Goal: Check status: Check status

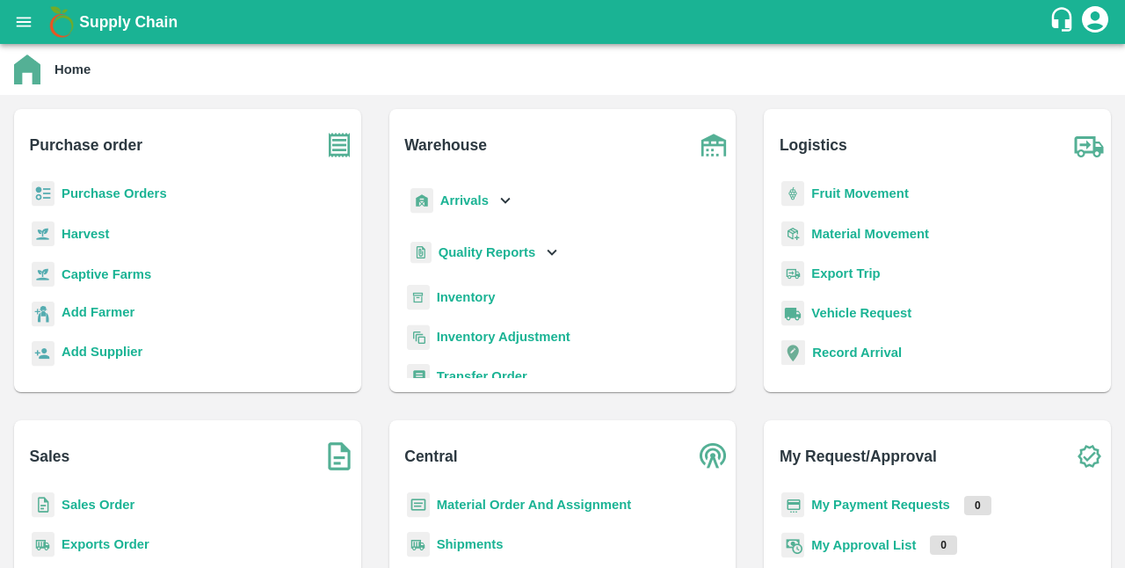
click at [163, 190] on b "Purchase Orders" at bounding box center [113, 193] width 105 height 14
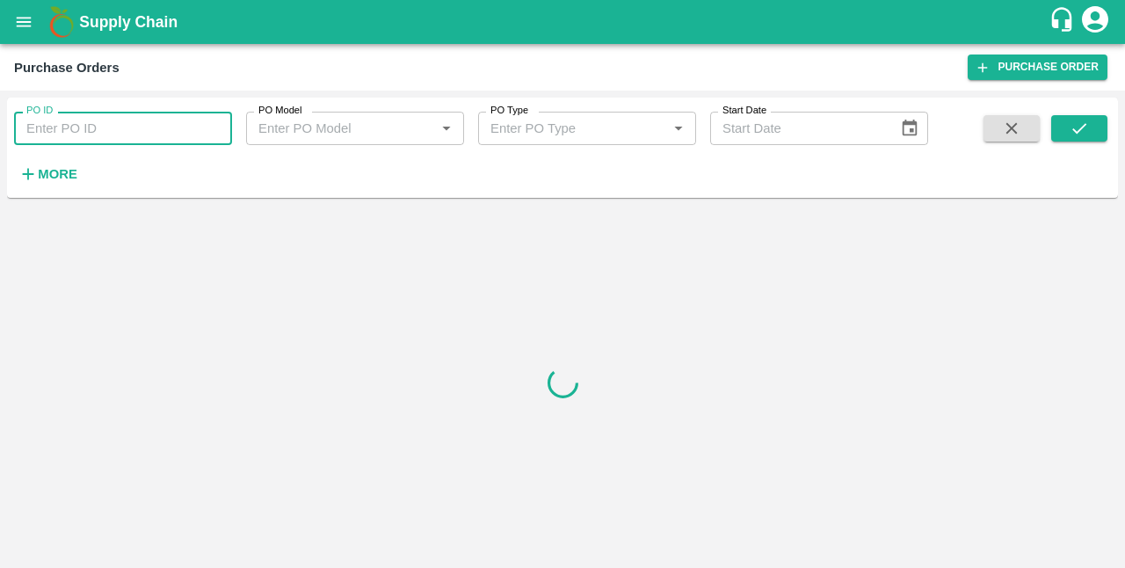
click at [144, 127] on input "PO ID" at bounding box center [123, 128] width 218 height 33
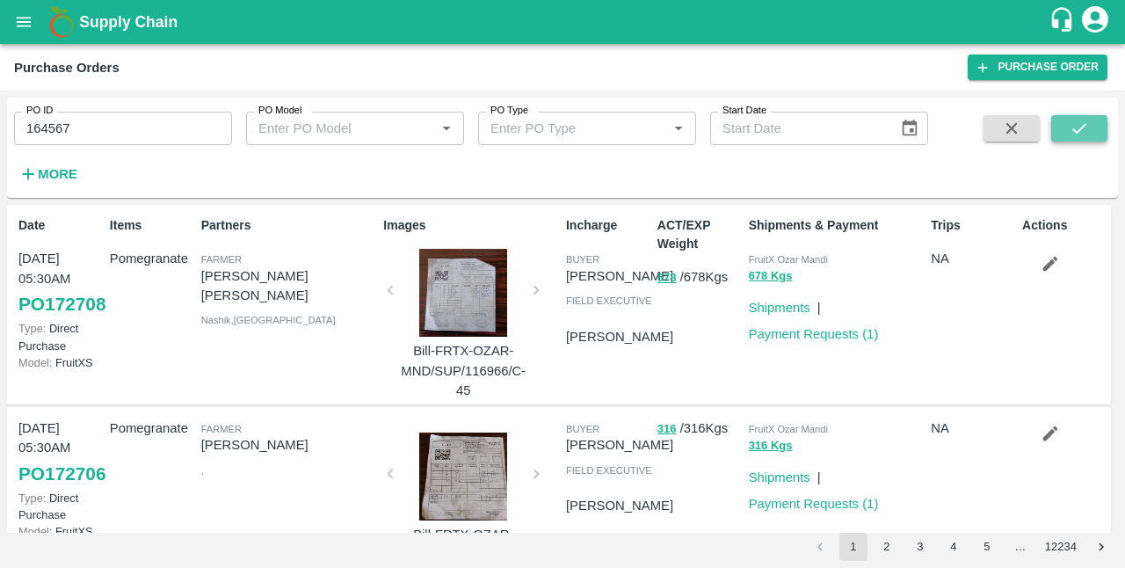
click at [1083, 125] on icon "submit" at bounding box center [1079, 128] width 14 height 11
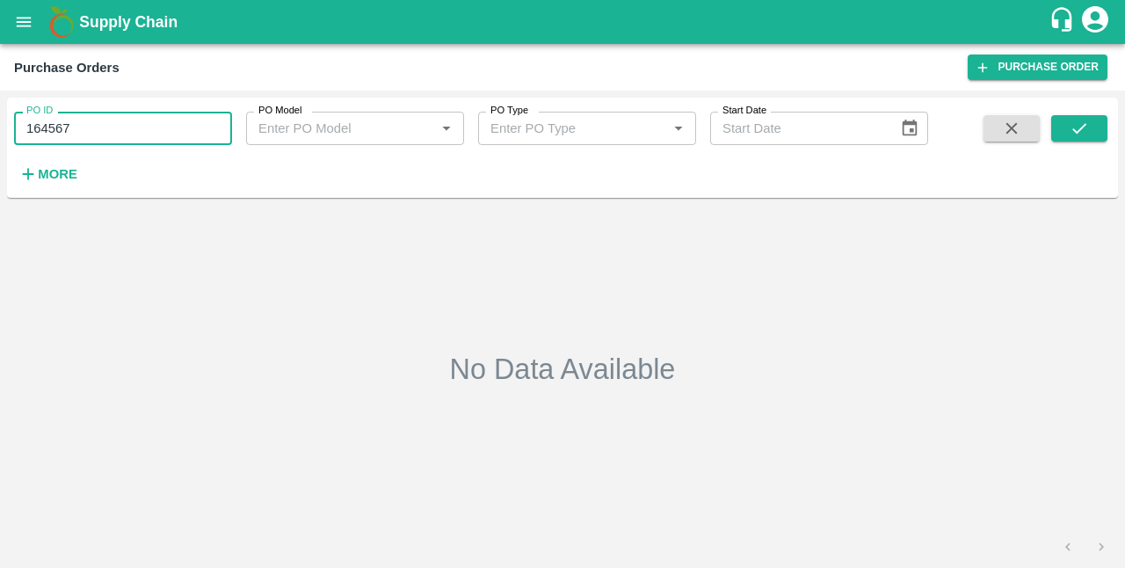
click at [121, 144] on input "164567" at bounding box center [123, 128] width 218 height 33
type input "172224"
click at [1083, 120] on icon "submit" at bounding box center [1078, 128] width 19 height 19
click at [18, 25] on icon "open drawer" at bounding box center [23, 21] width 19 height 19
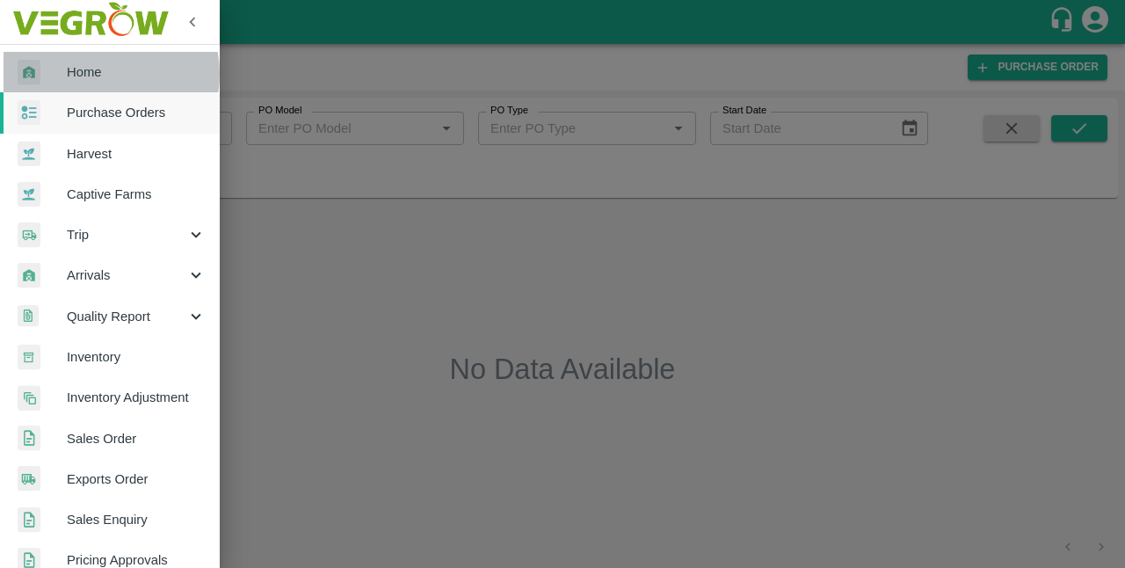
click at [100, 74] on span "Home" at bounding box center [136, 71] width 139 height 19
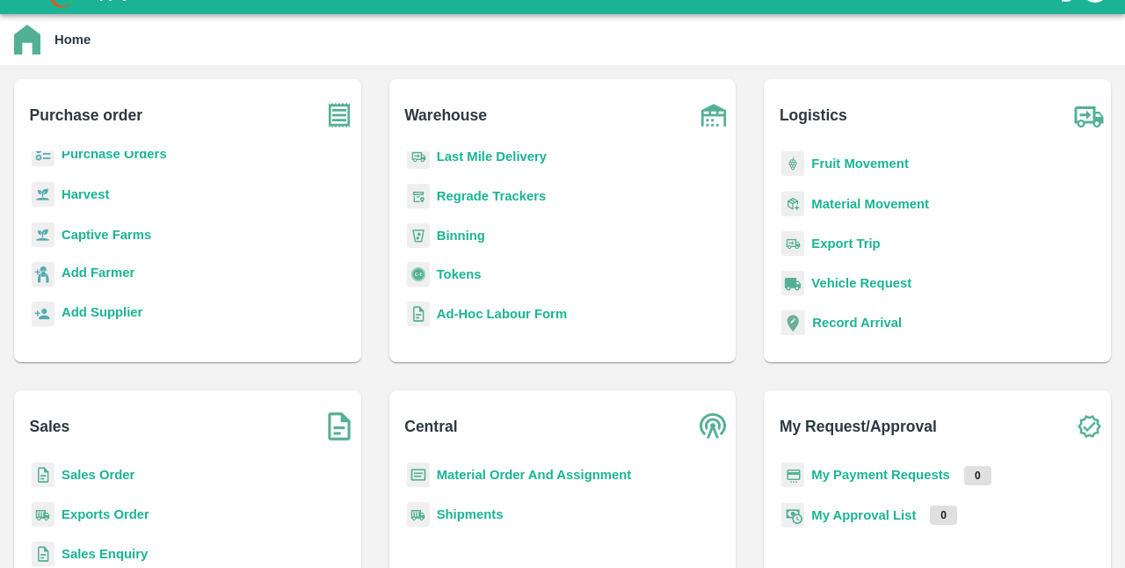
scroll to position [29, 0]
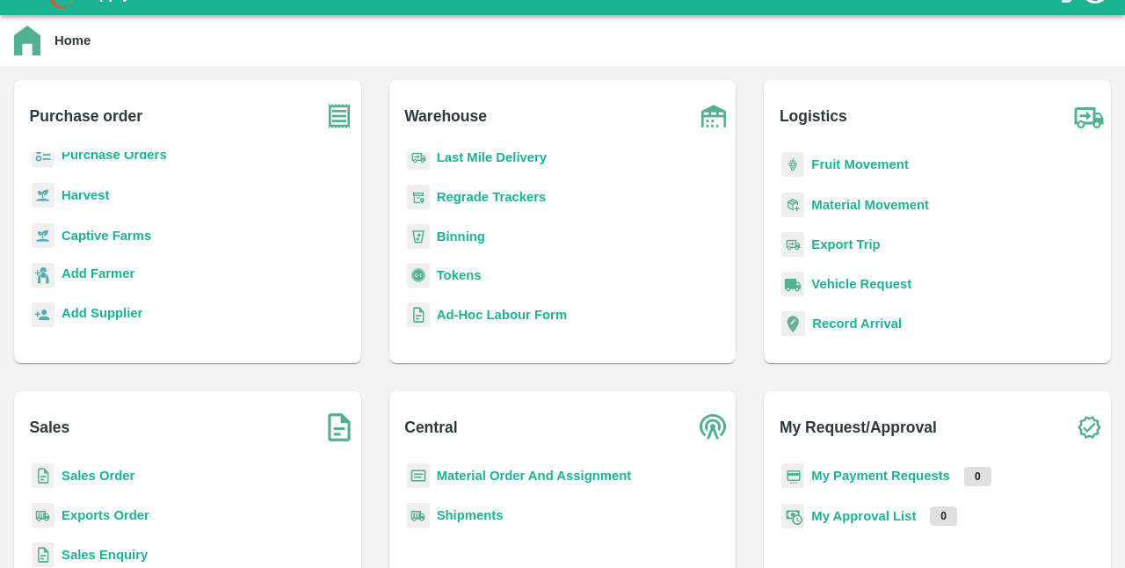
click at [821, 250] on b "Export Trip" at bounding box center [845, 244] width 69 height 14
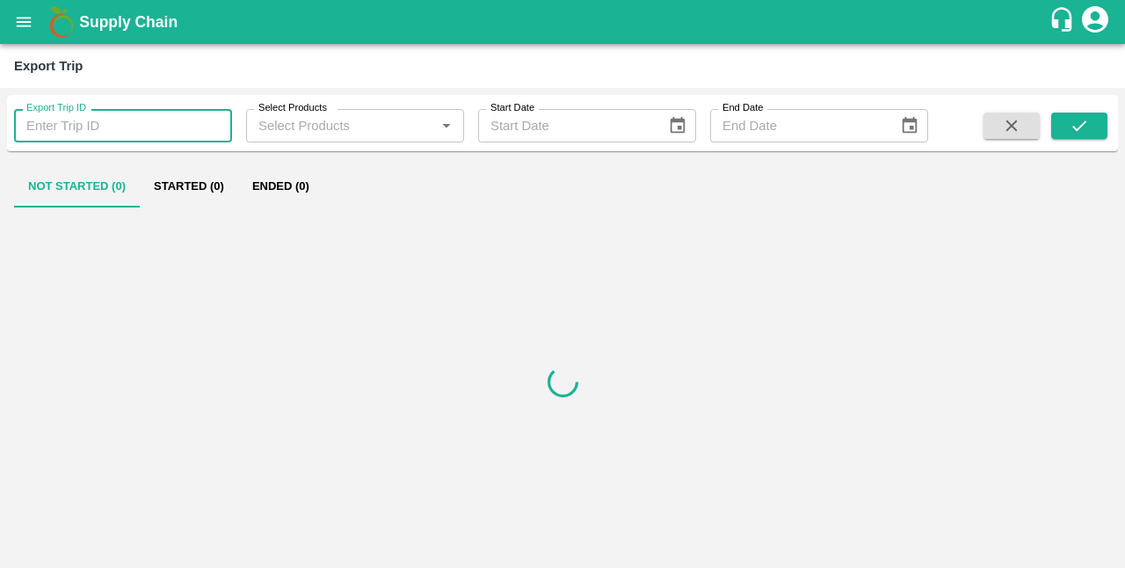
click at [161, 121] on input "Export Trip ID" at bounding box center [123, 125] width 218 height 33
type input "86857"
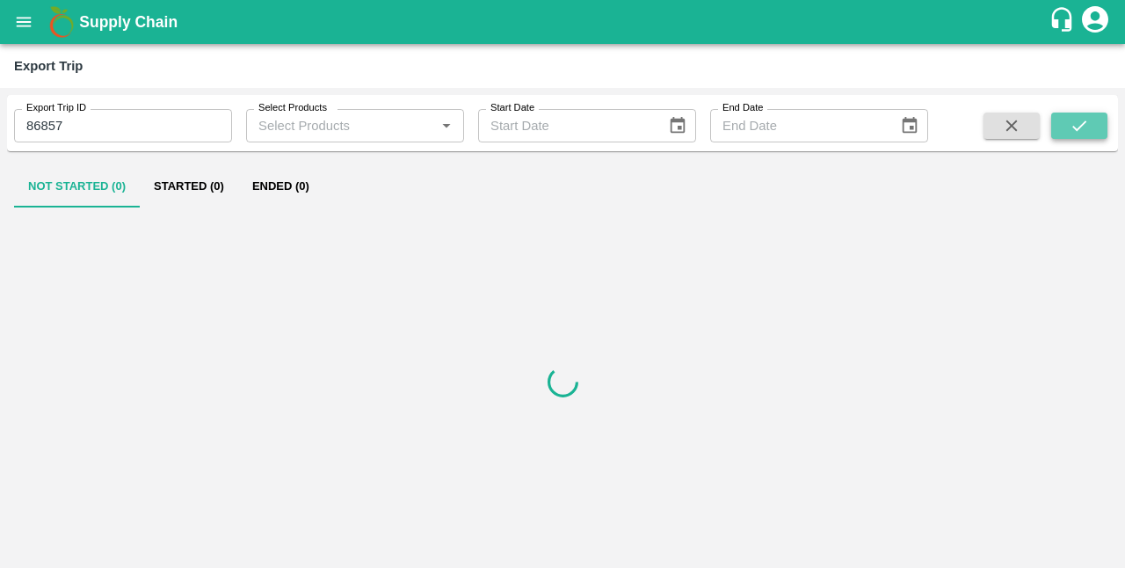
click at [1079, 122] on icon "submit" at bounding box center [1078, 125] width 19 height 19
click at [18, 25] on icon "open drawer" at bounding box center [23, 21] width 19 height 19
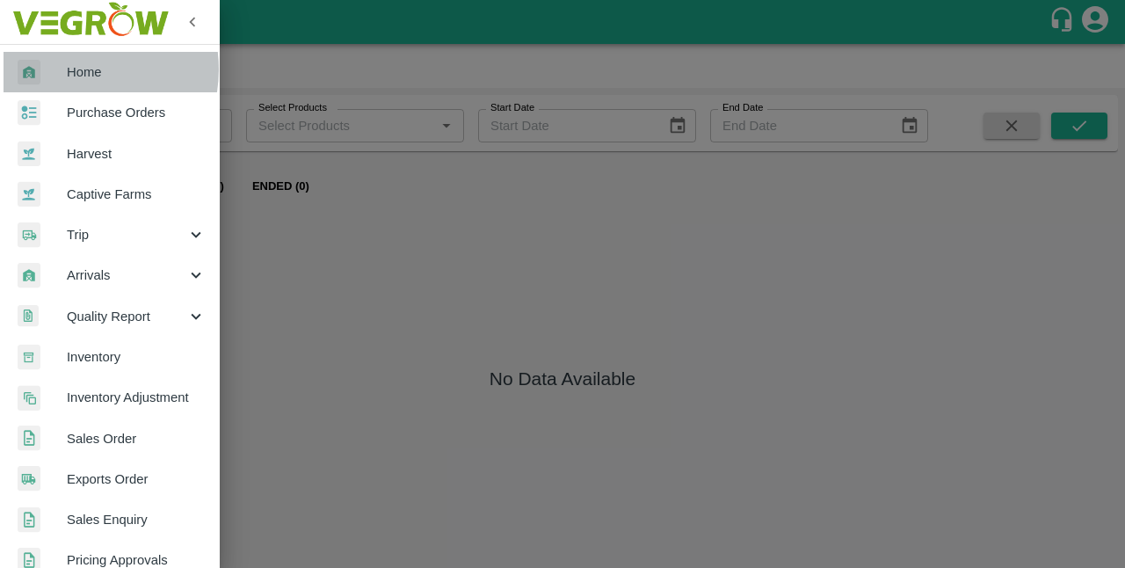
click at [74, 69] on span "Home" at bounding box center [136, 71] width 139 height 19
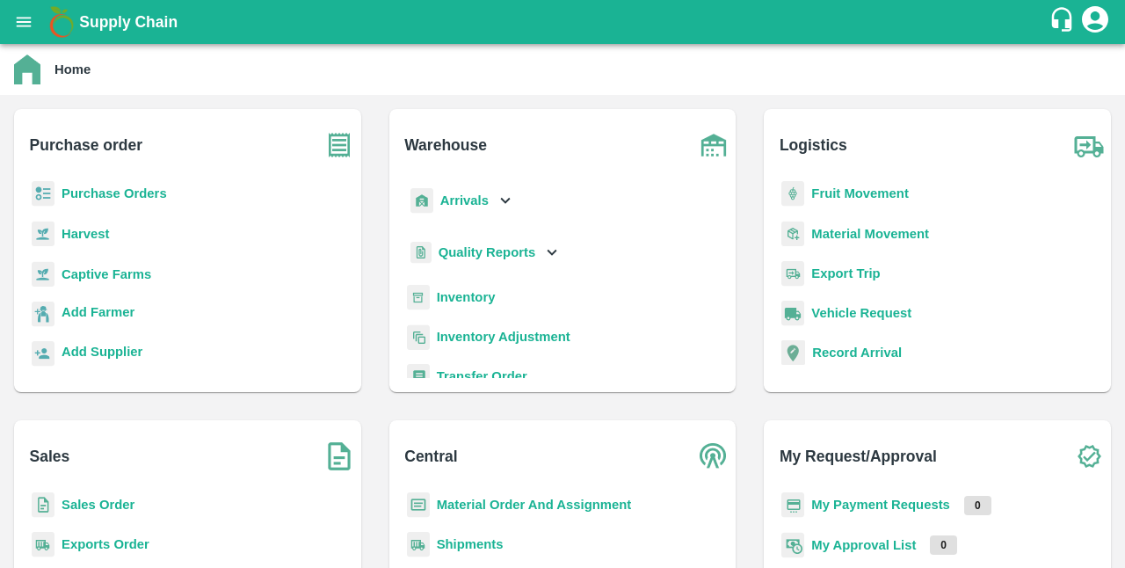
click at [123, 274] on b "Captive Farms" at bounding box center [106, 274] width 90 height 14
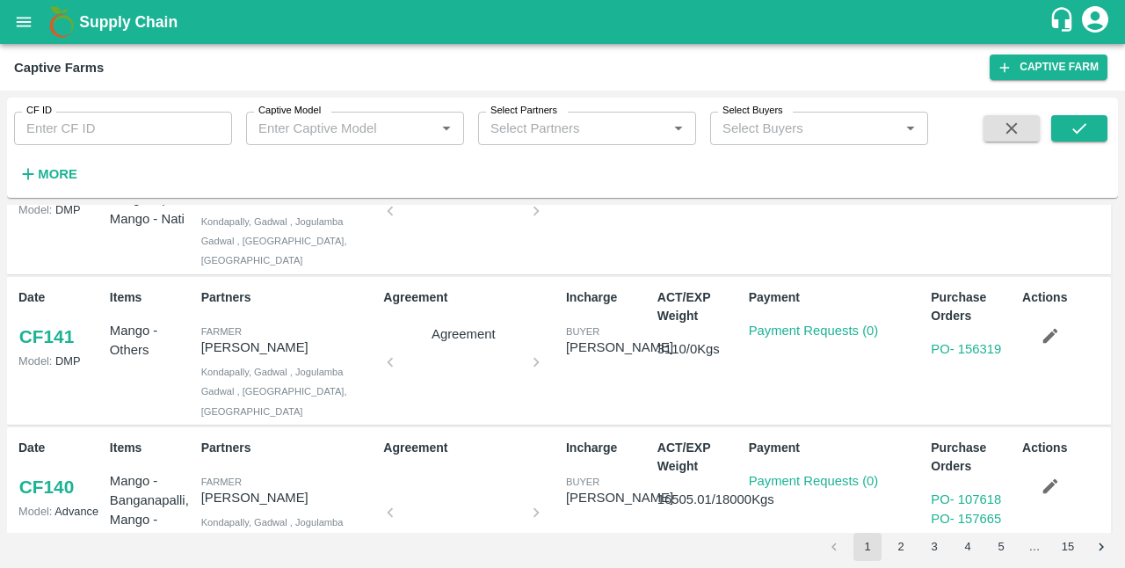
scroll to position [1220, 0]
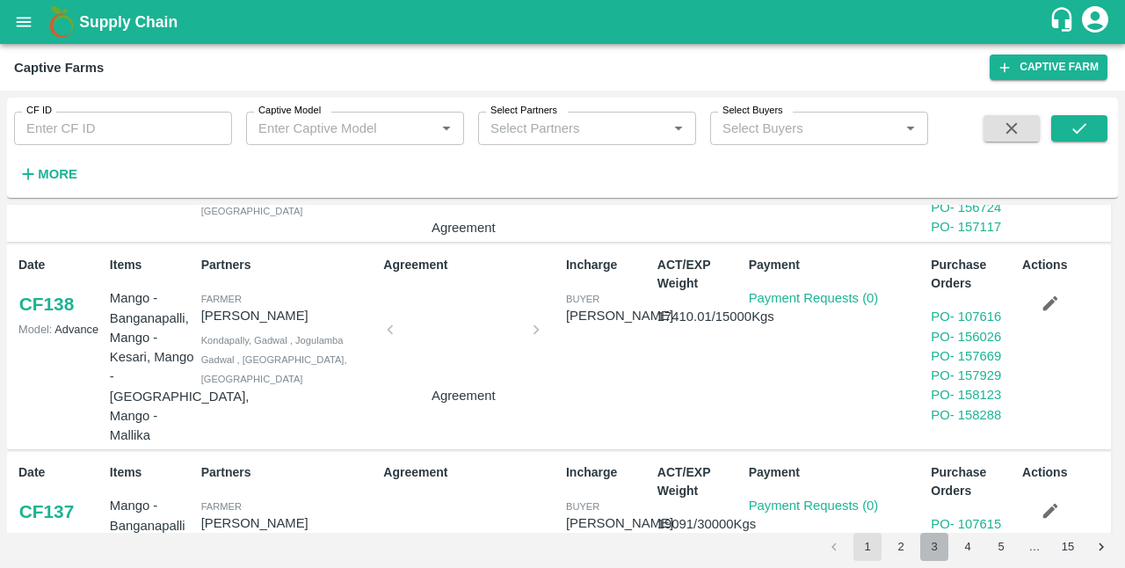
click at [928, 551] on button "3" at bounding box center [934, 546] width 28 height 28
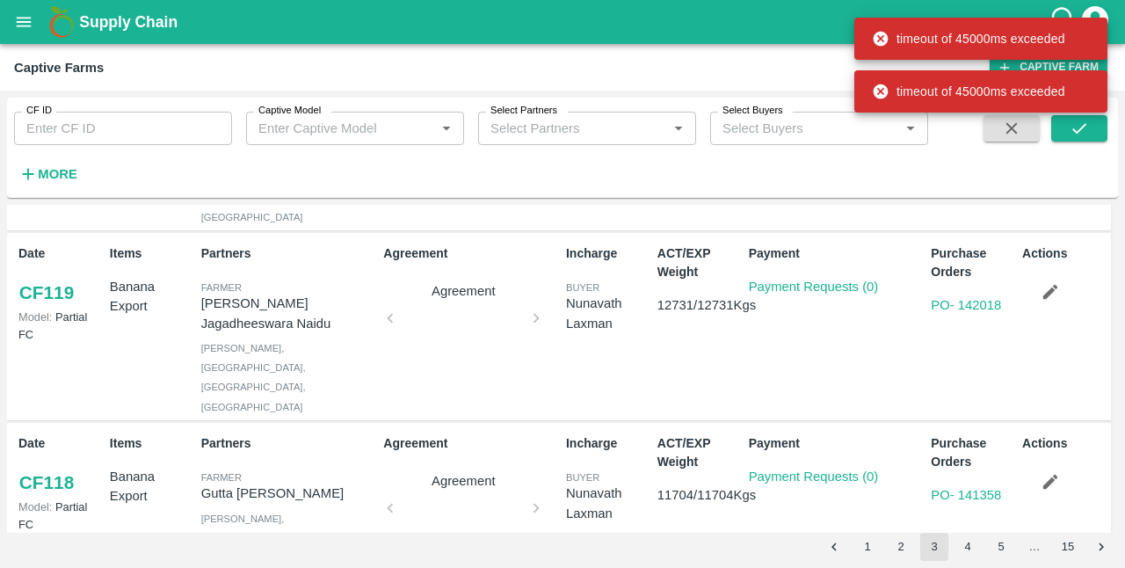
scroll to position [1333, 0]
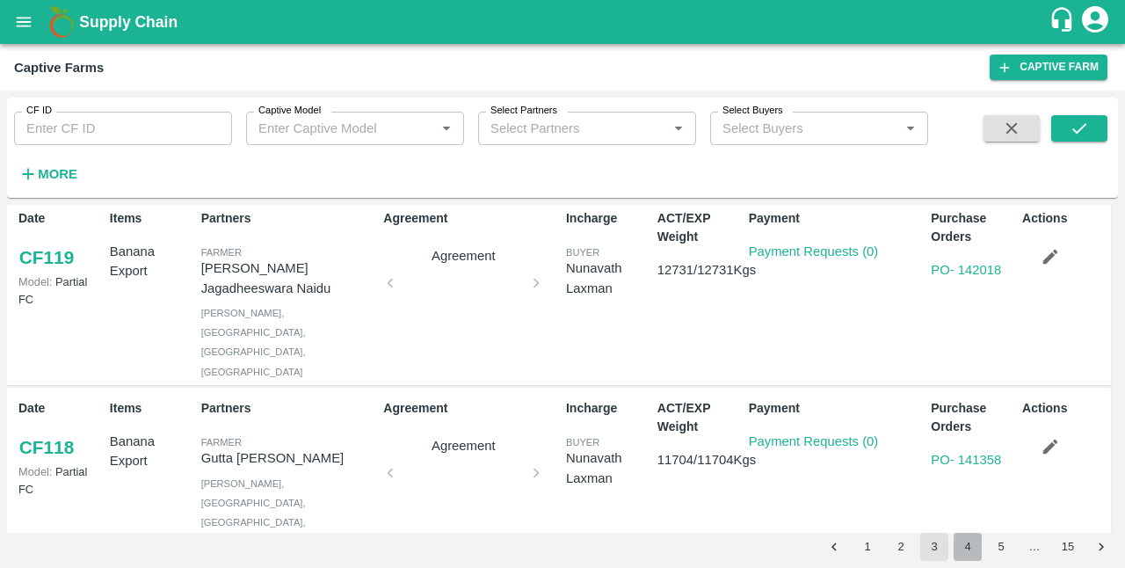
click at [973, 543] on button "4" at bounding box center [967, 546] width 28 height 28
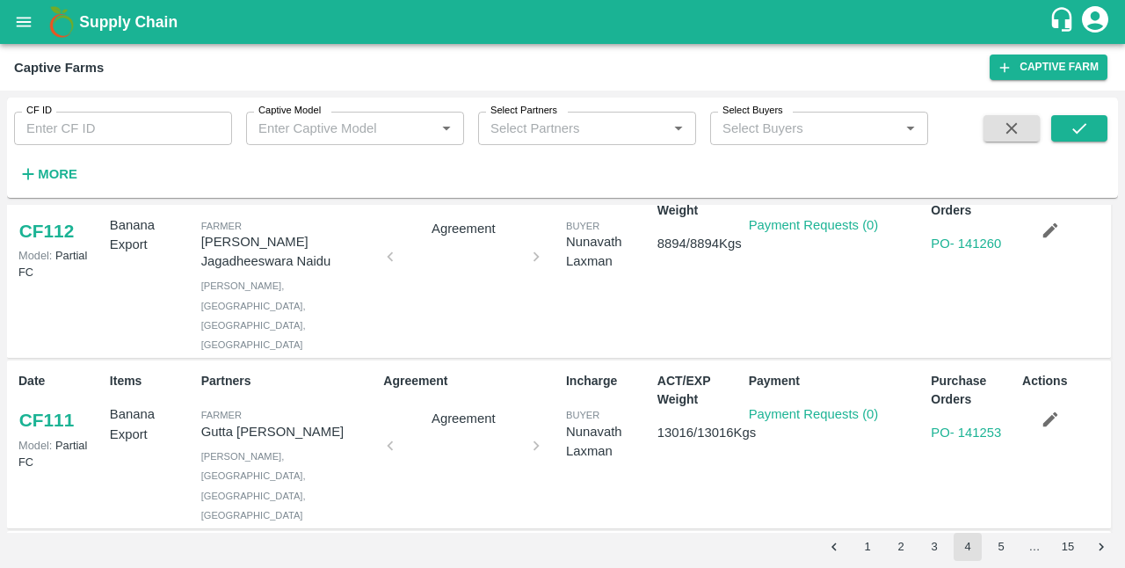
scroll to position [737, 0]
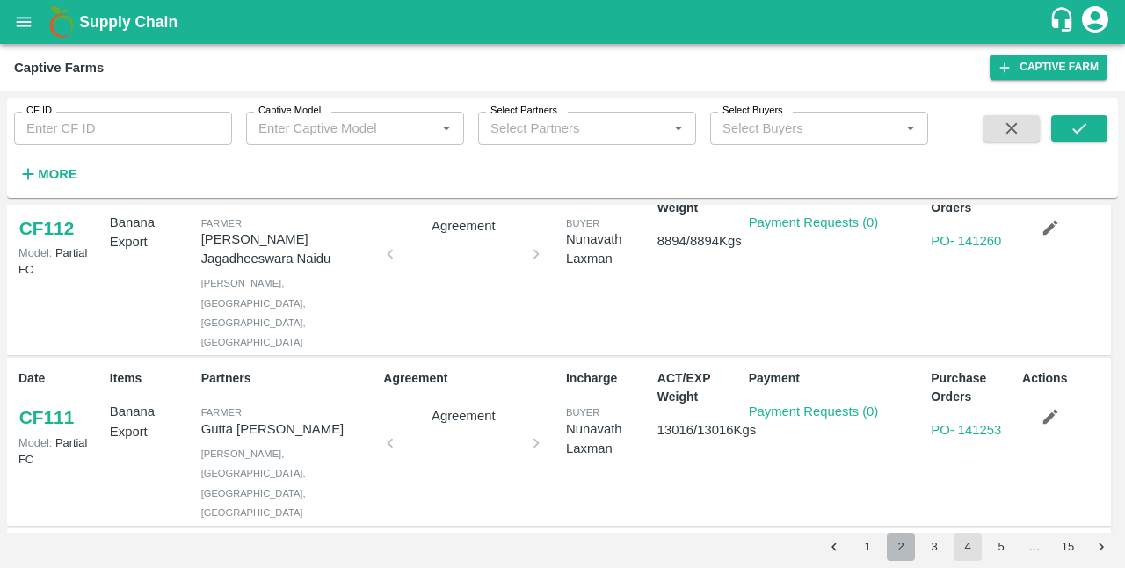
click at [903, 546] on button "2" at bounding box center [900, 546] width 28 height 28
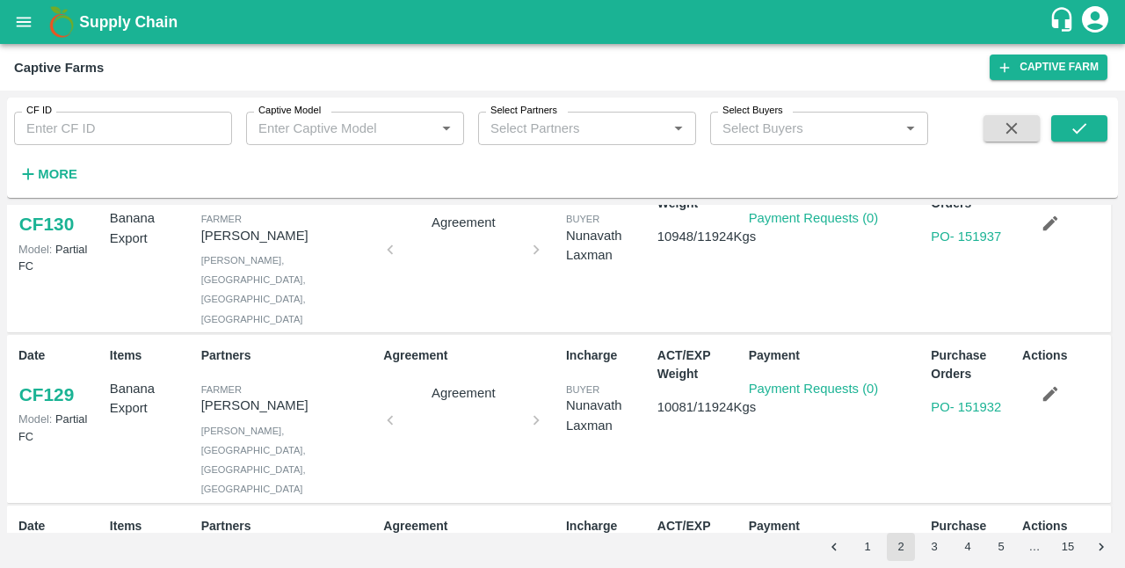
scroll to position [1126, 0]
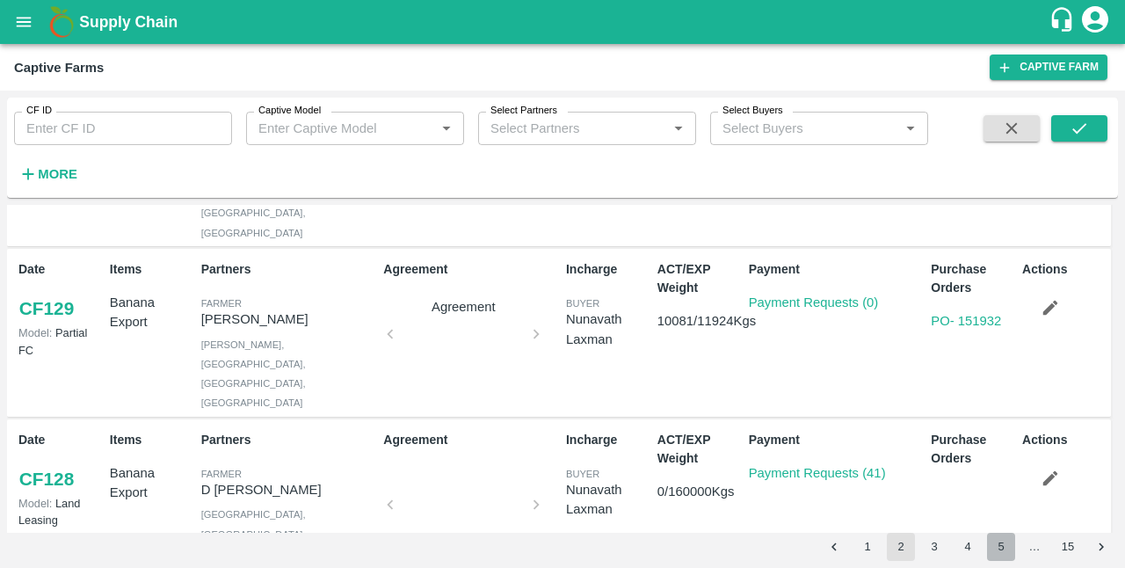
click at [998, 537] on button "5" at bounding box center [1001, 546] width 28 height 28
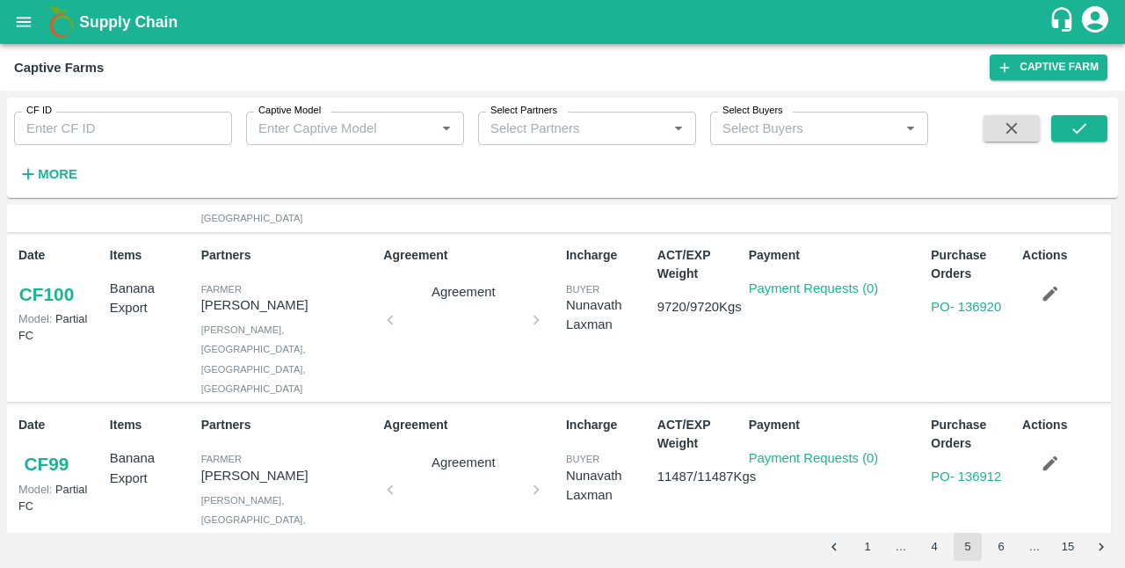
scroll to position [994, 0]
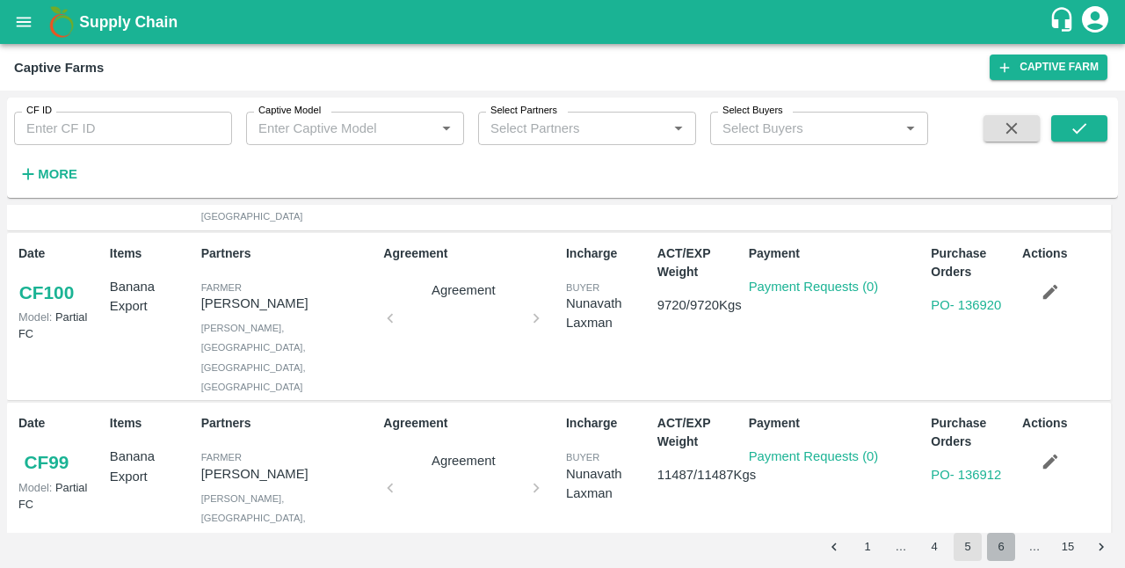
click at [1007, 552] on button "6" at bounding box center [1001, 546] width 28 height 28
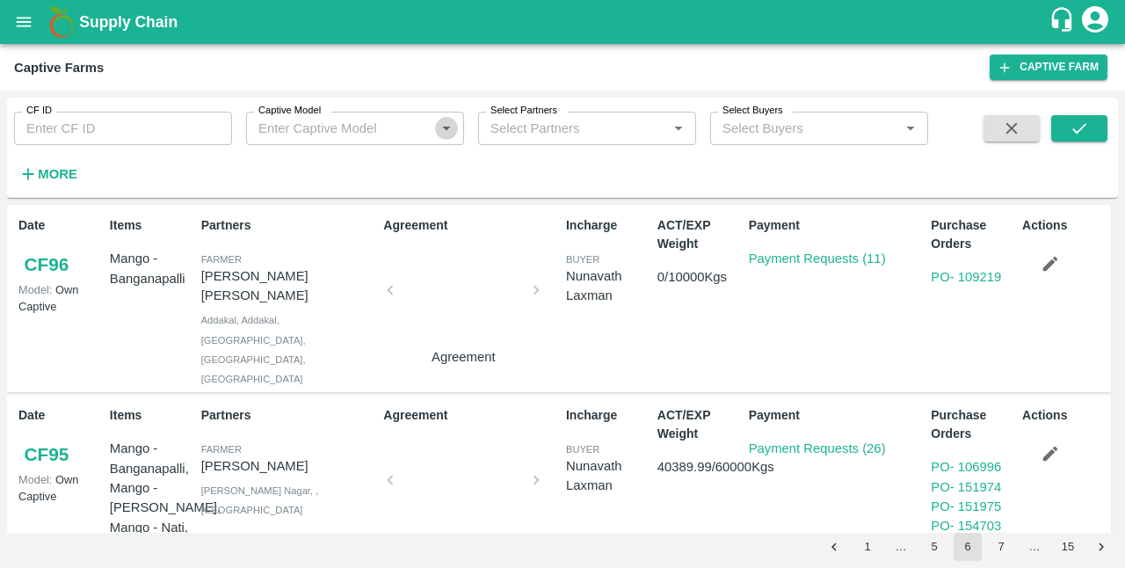
click at [443, 128] on icon "Open" at bounding box center [446, 128] width 19 height 19
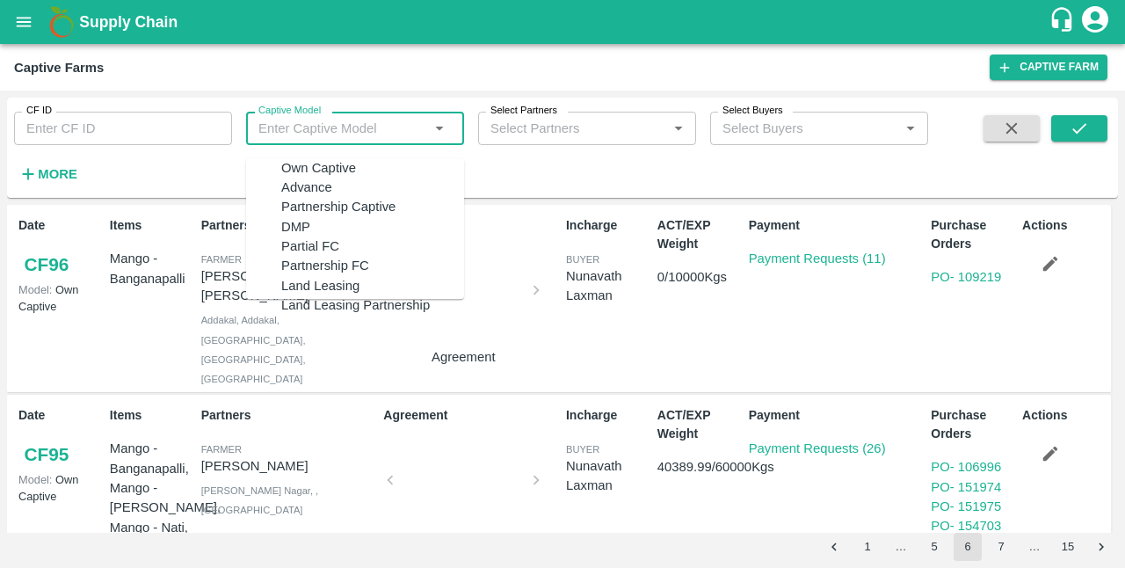
scroll to position [114, 0]
click at [353, 276] on div "Land Leasing" at bounding box center [372, 285] width 183 height 19
type input "Land Leasing"
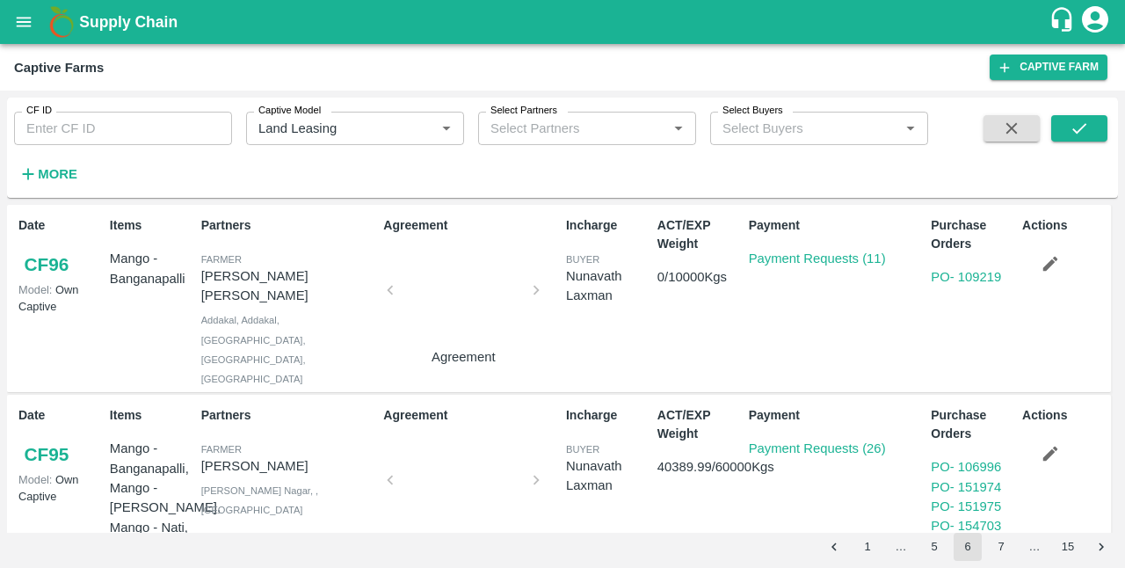
click at [1088, 114] on div "CF ID CF ID Captive Model Captive Model   * Select Partners Select Partners   *…" at bounding box center [562, 148] width 1111 height 86
click at [1089, 134] on button "submit" at bounding box center [1079, 128] width 56 height 26
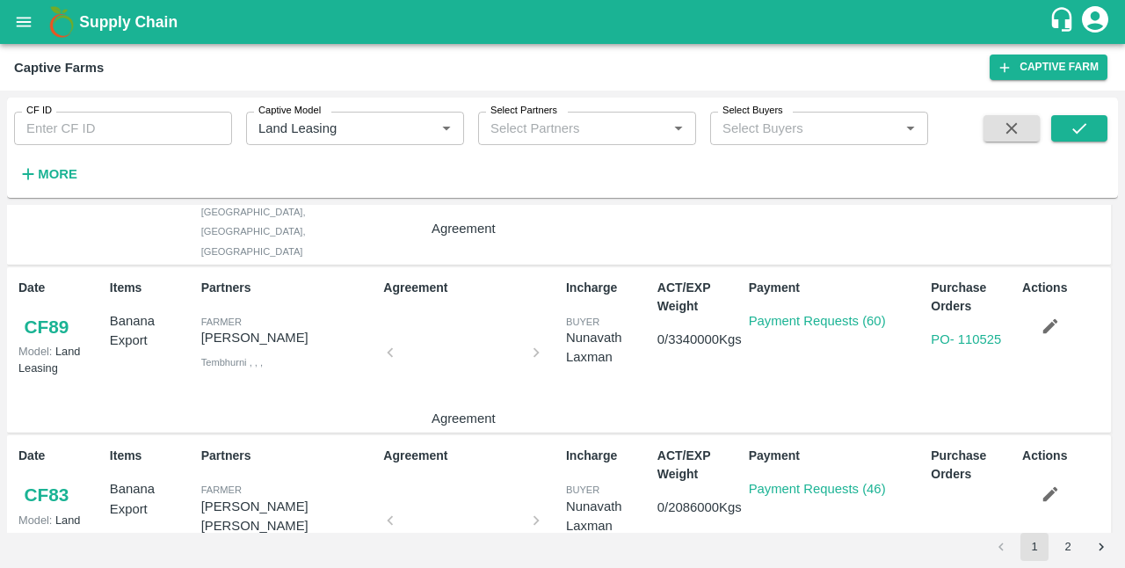
scroll to position [978, 0]
click at [945, 333] on link "PO - 110525" at bounding box center [965, 340] width 70 height 14
